Goal: Information Seeking & Learning: Learn about a topic

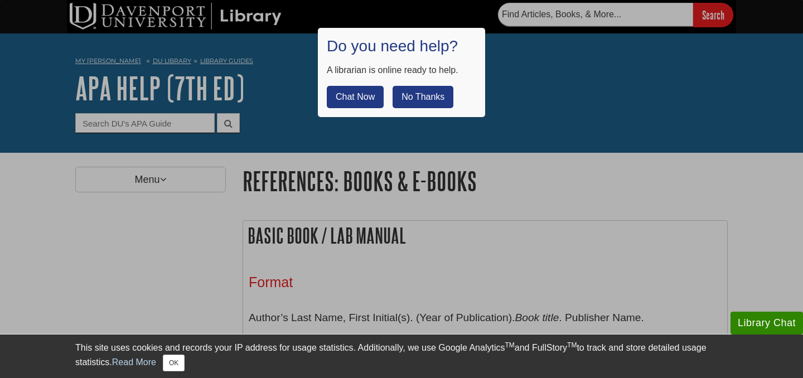
click at [427, 97] on button "No Thanks" at bounding box center [423, 97] width 61 height 22
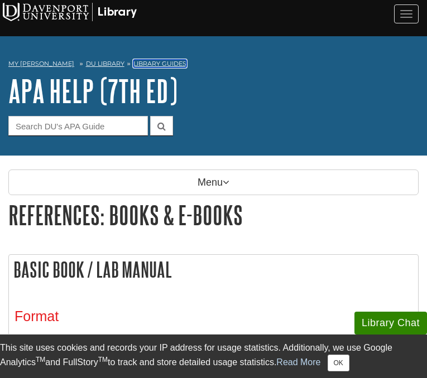
click at [141, 64] on link "Library Guides" at bounding box center [159, 64] width 53 height 8
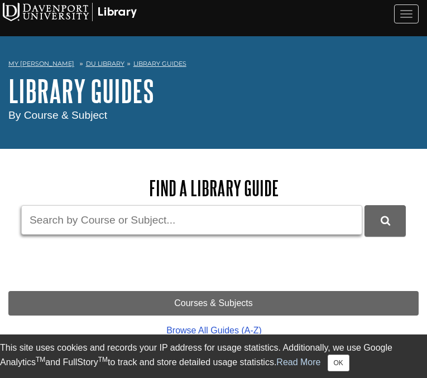
click at [174, 214] on input "Guide Search Terms" at bounding box center [191, 220] width 341 height 30
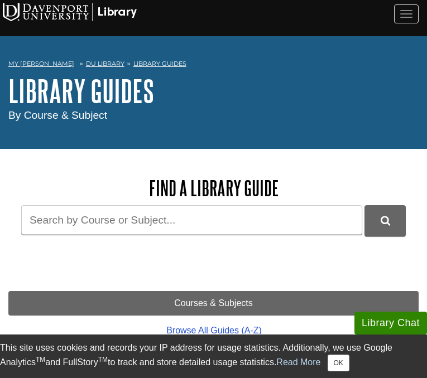
click at [348, 187] on h2 "Find a Library Guide" at bounding box center [213, 188] width 410 height 23
click at [94, 63] on link "DU Library" at bounding box center [105, 64] width 38 height 8
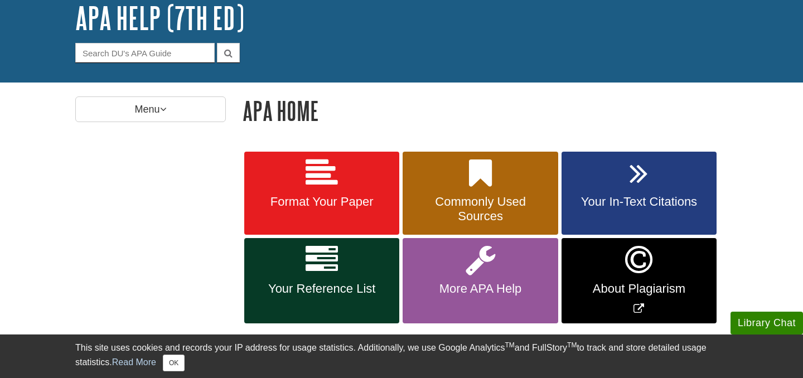
scroll to position [74, 0]
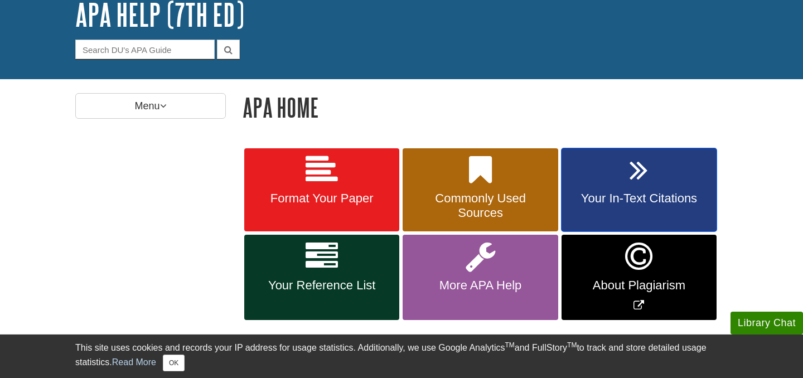
click at [426, 184] on link "Your In-Text Citations" at bounding box center [639, 190] width 155 height 84
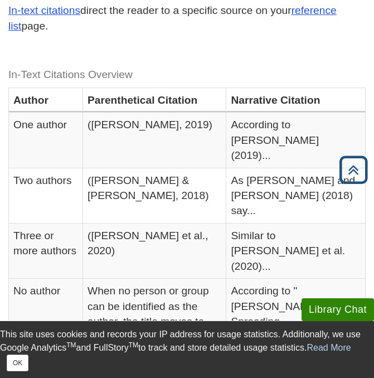
scroll to position [813, 0]
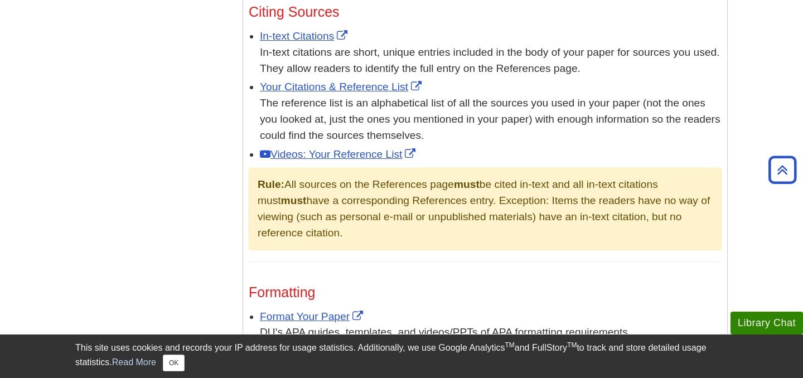
scroll to position [676, 0]
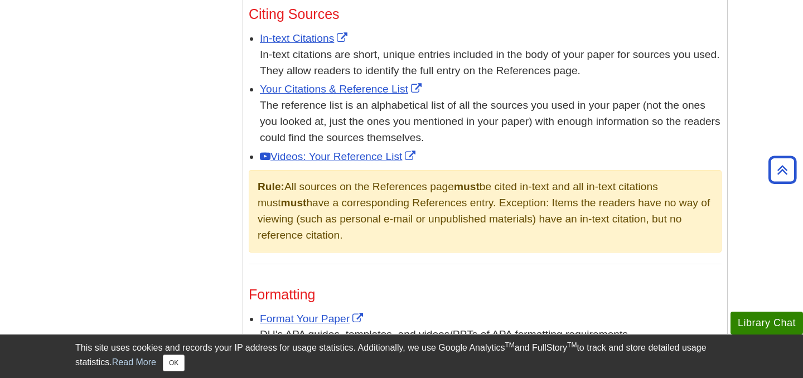
click at [742, 255] on body "Library Chat This site uses cookies and records your IP address for usage stati…" at bounding box center [401, 55] width 803 height 1462
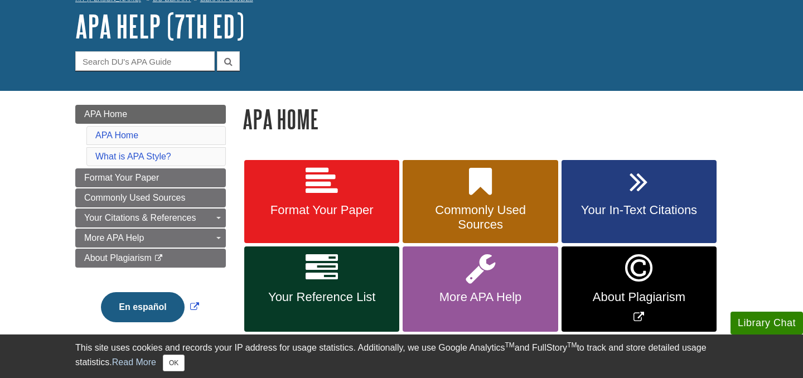
scroll to position [62, 0]
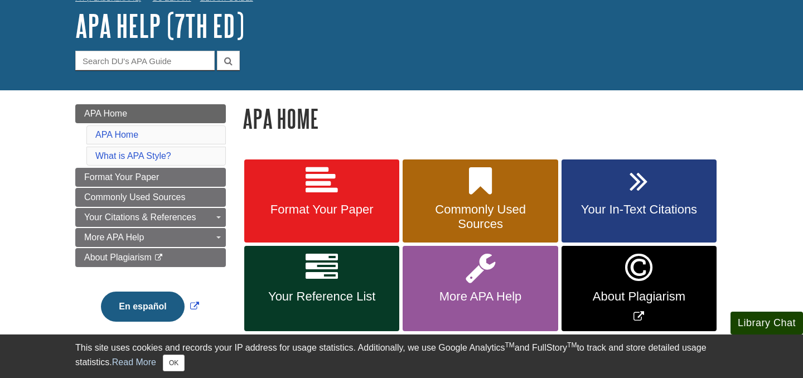
click at [761, 324] on button "Library Chat" at bounding box center [767, 323] width 73 height 23
click at [515, 108] on h1 "APA Home" at bounding box center [485, 118] width 485 height 28
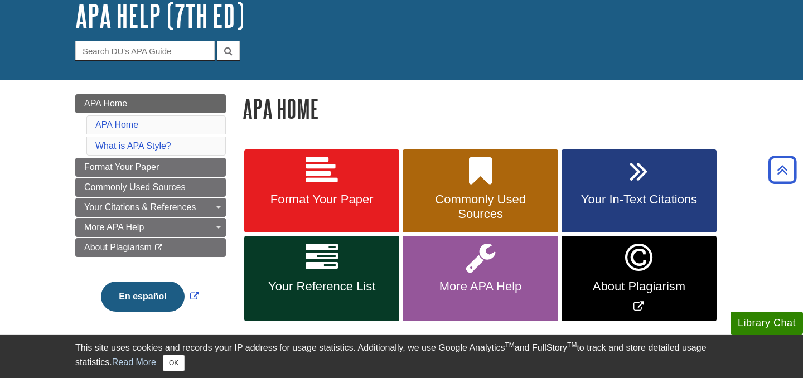
scroll to position [0, 0]
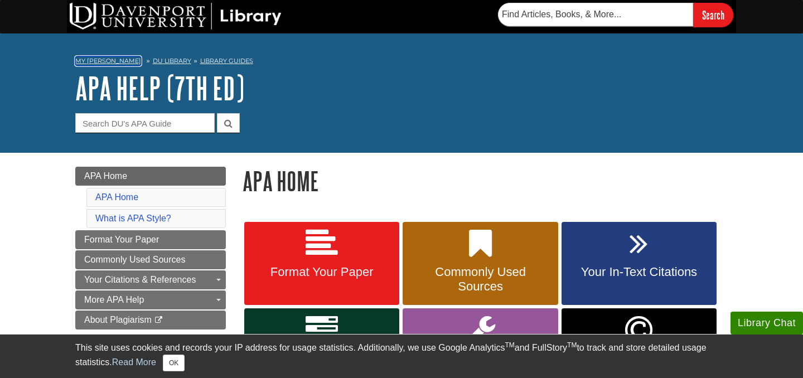
click at [103, 62] on link "My [PERSON_NAME]" at bounding box center [108, 60] width 66 height 9
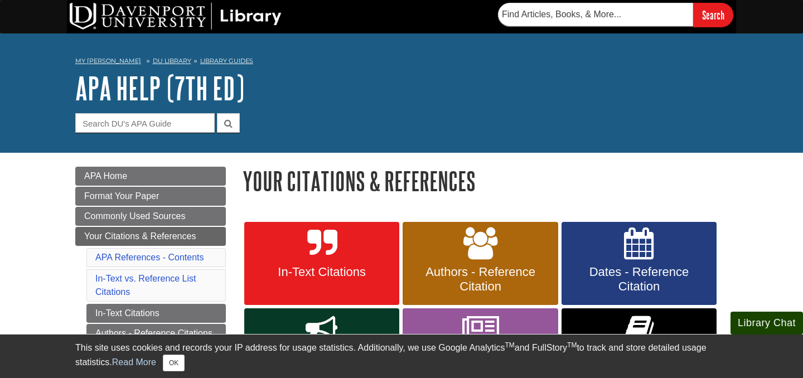
click at [760, 322] on button "Library Chat" at bounding box center [767, 323] width 73 height 23
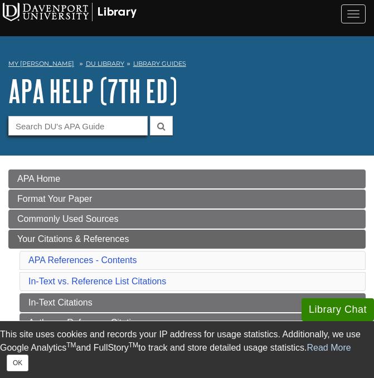
click at [67, 126] on input "Guide Search Terms" at bounding box center [77, 126] width 139 height 20
type input "in-text citation"
click at [150, 116] on button "submit" at bounding box center [161, 126] width 23 height 20
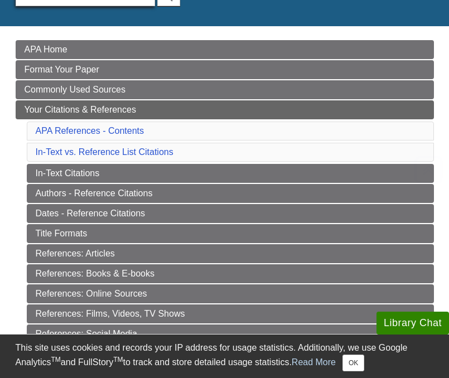
scroll to position [137, 0]
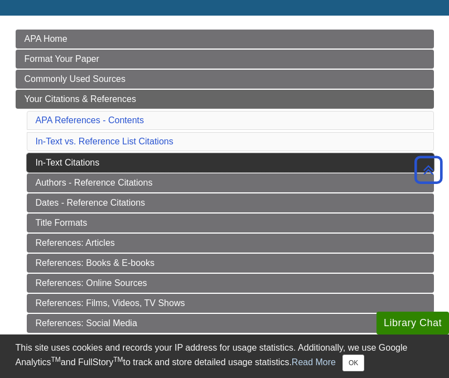
click at [67, 169] on link "In-Text Citations" at bounding box center [230, 162] width 407 height 19
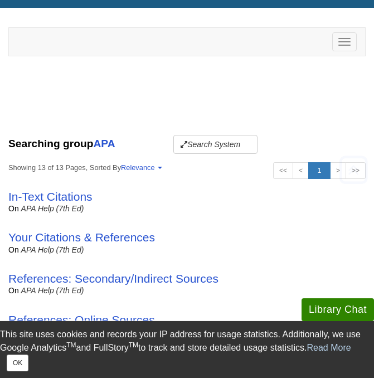
scroll to position [207, 0]
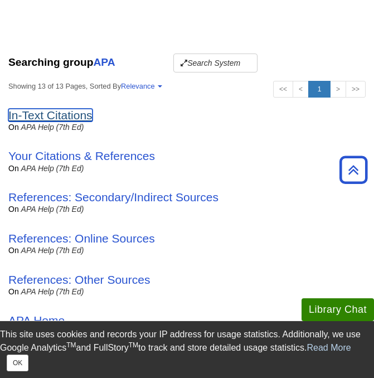
click at [61, 117] on link "In-Text Citations" at bounding box center [50, 115] width 84 height 13
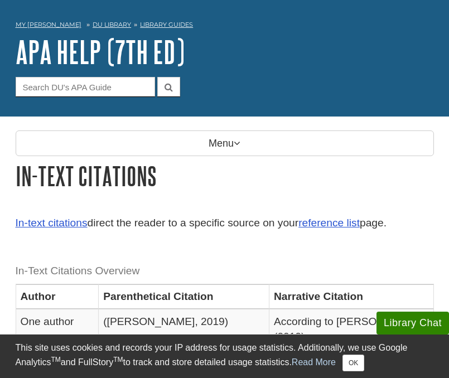
scroll to position [38, 0]
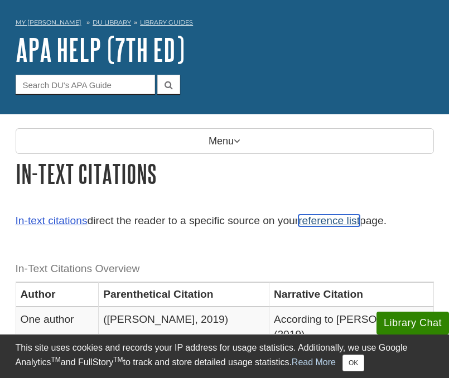
click at [326, 222] on link "reference list" at bounding box center [328, 221] width 61 height 12
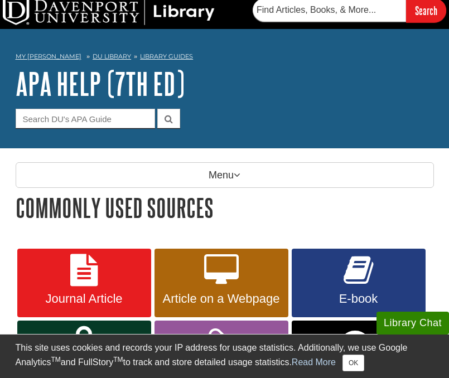
scroll to position [1, 0]
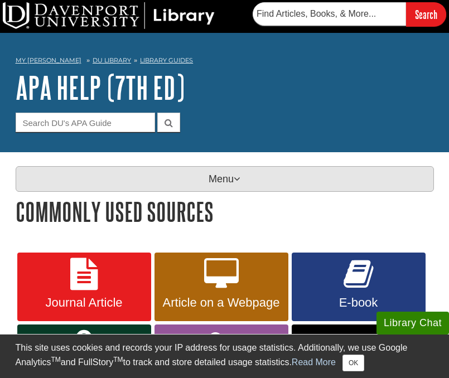
click at [238, 175] on icon at bounding box center [237, 179] width 7 height 10
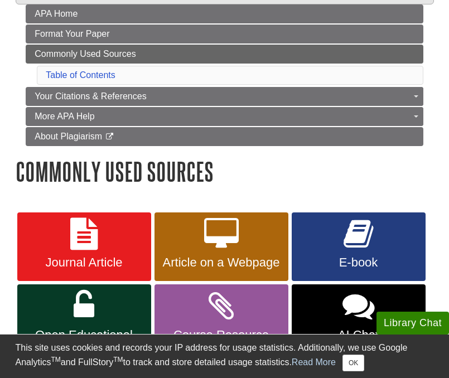
scroll to position [191, 0]
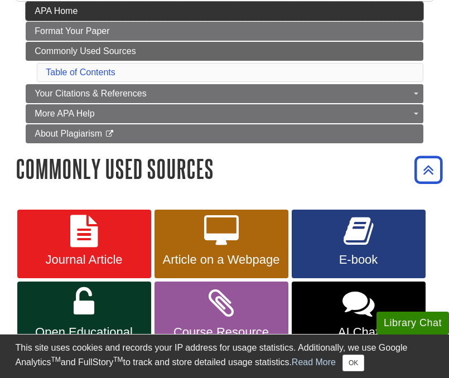
click at [93, 11] on link "APA Home" at bounding box center [225, 11] width 398 height 19
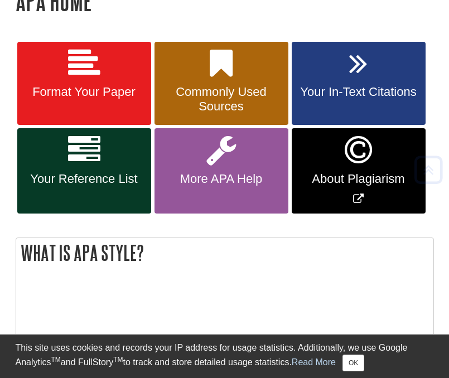
scroll to position [219, 0]
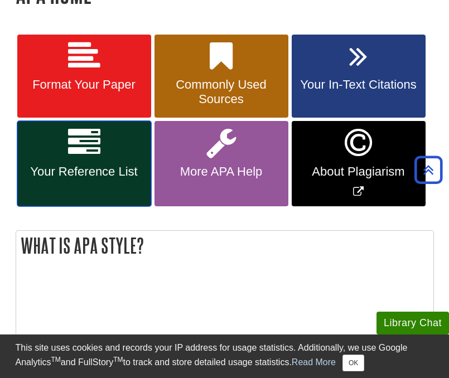
click at [82, 161] on link "Your Reference List" at bounding box center [84, 163] width 134 height 85
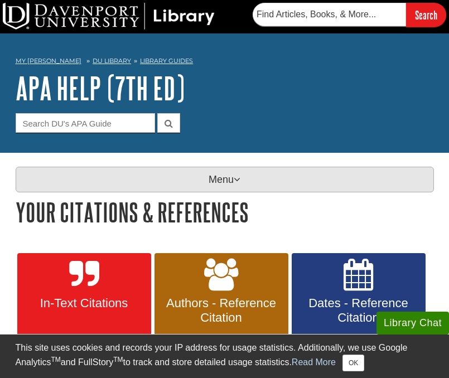
click at [152, 172] on p "Menu" at bounding box center [225, 180] width 418 height 26
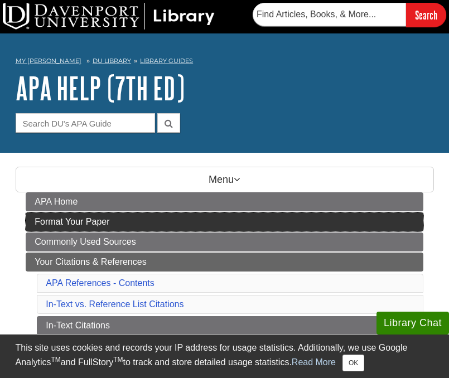
click at [139, 224] on link "Format Your Paper" at bounding box center [225, 222] width 398 height 19
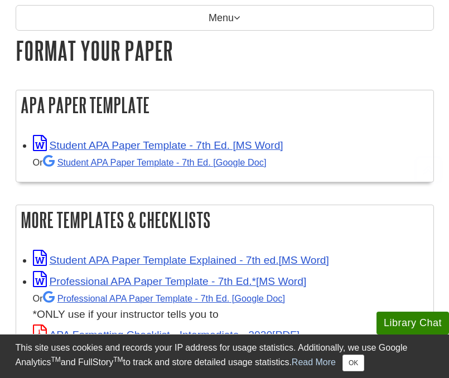
scroll to position [164, 0]
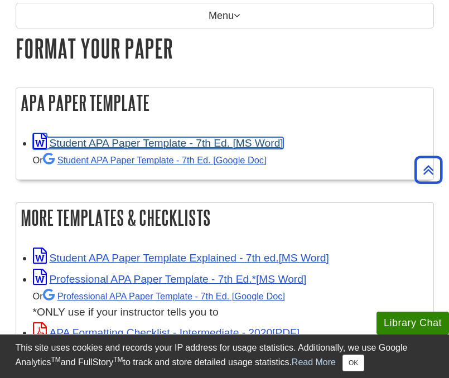
click at [213, 141] on link "Student APA Paper Template - 7th Ed. [MS Word]" at bounding box center [158, 143] width 250 height 12
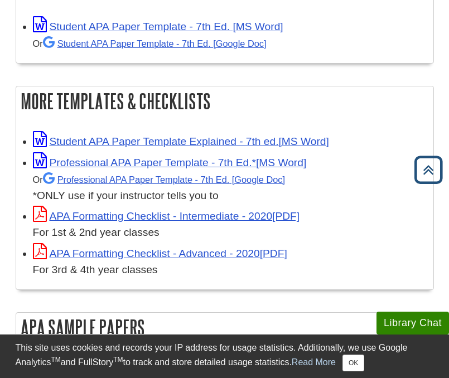
scroll to position [281, 0]
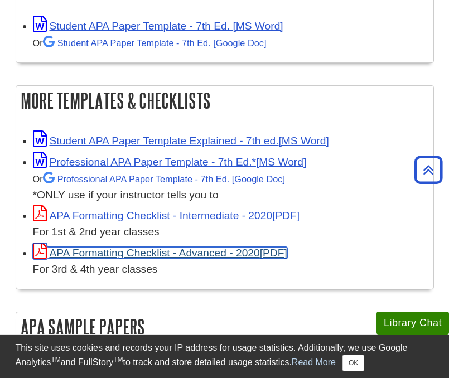
click at [172, 253] on link "APA Formatting Checklist - Advanced - 2020" at bounding box center [160, 253] width 254 height 12
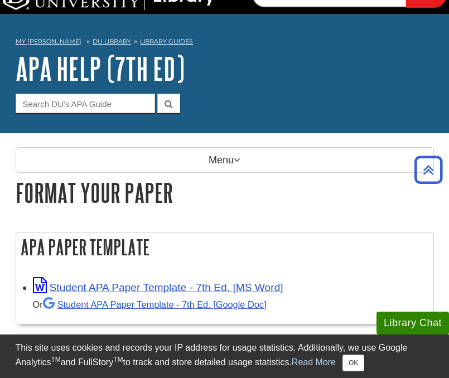
scroll to position [0, 0]
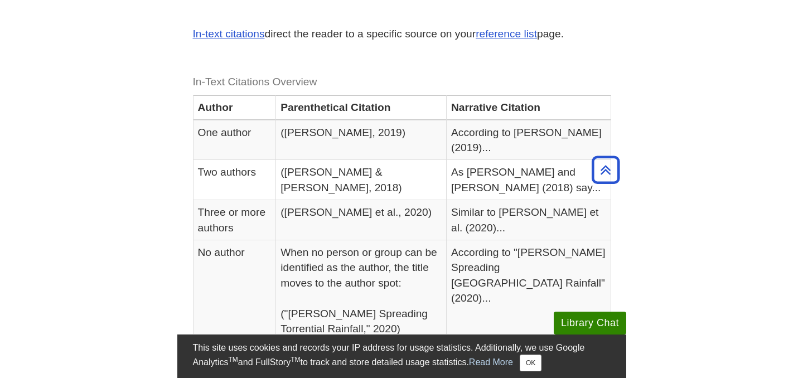
scroll to position [229, 0]
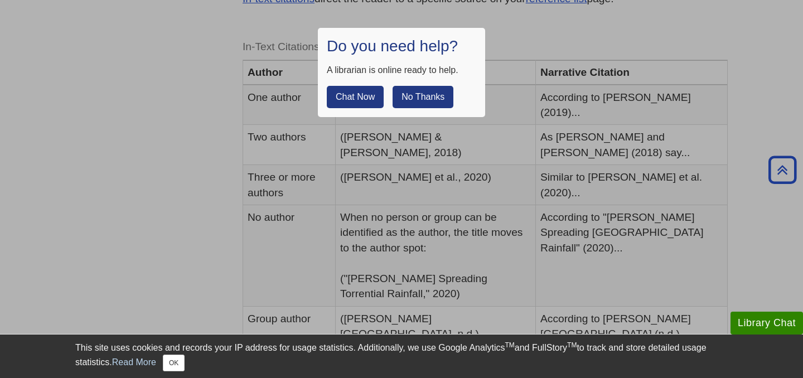
click at [421, 99] on button "No Thanks" at bounding box center [423, 97] width 61 height 22
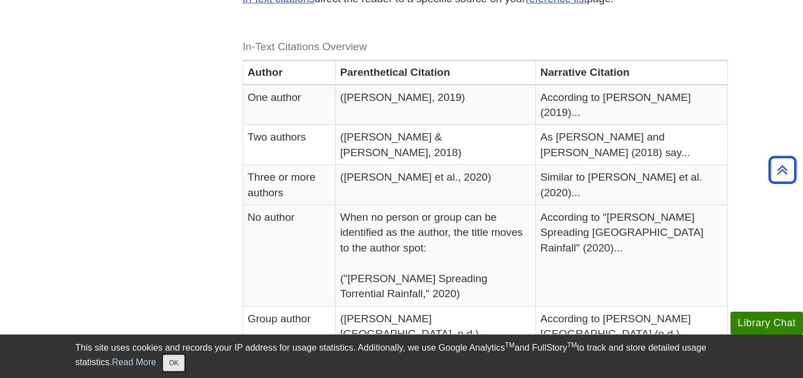
click at [173, 364] on button "OK" at bounding box center [174, 363] width 22 height 17
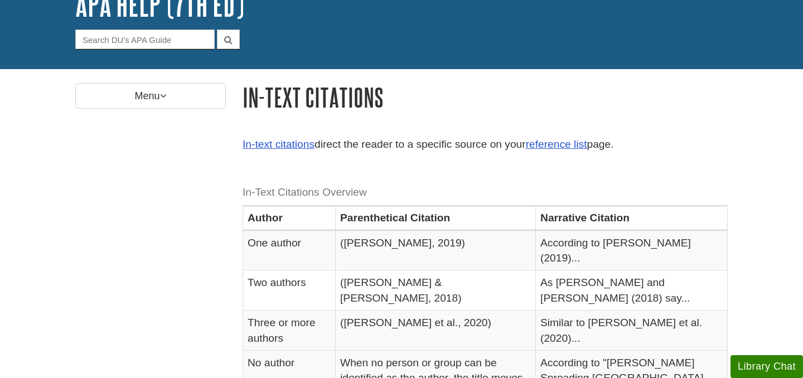
scroll to position [0, 0]
